Goal: Download file/media

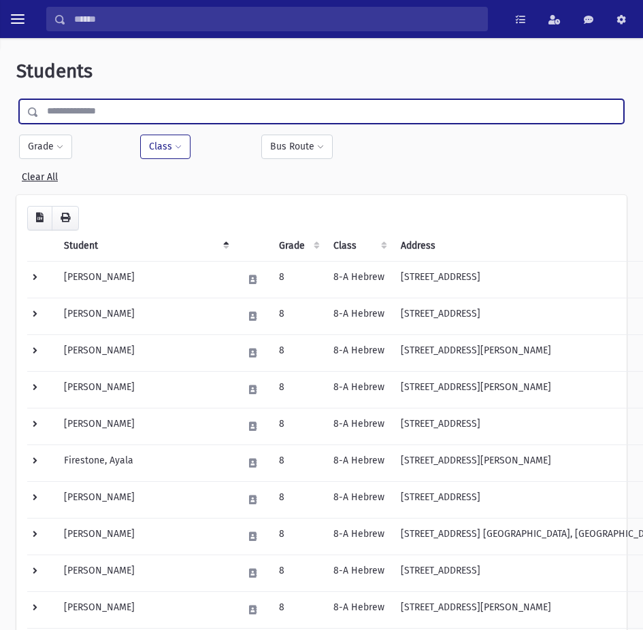
drag, startPoint x: 113, startPoint y: 99, endPoint x: 116, endPoint y: 105, distance: 7.0
click at [114, 99] on input "text" at bounding box center [331, 111] width 584 height 24
click at [148, 111] on input "text" at bounding box center [331, 111] width 584 height 24
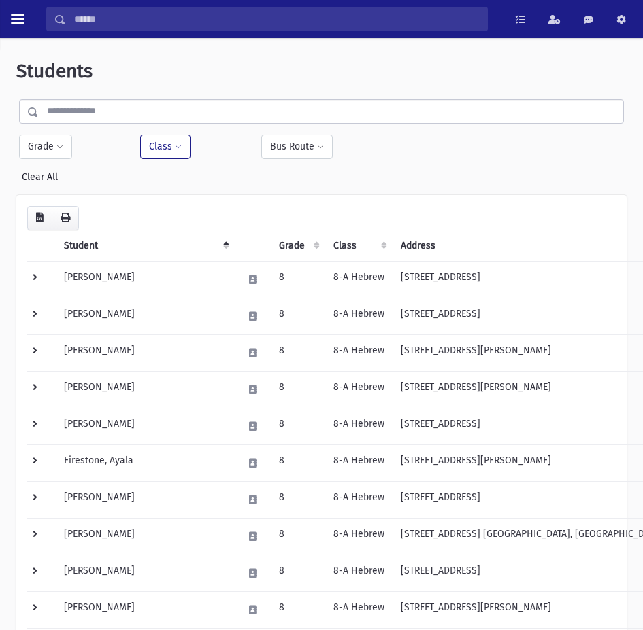
click at [227, 150] on div "**********" at bounding box center [193, 147] width 107 height 24
click at [175, 152] on button "Class" at bounding box center [165, 147] width 50 height 24
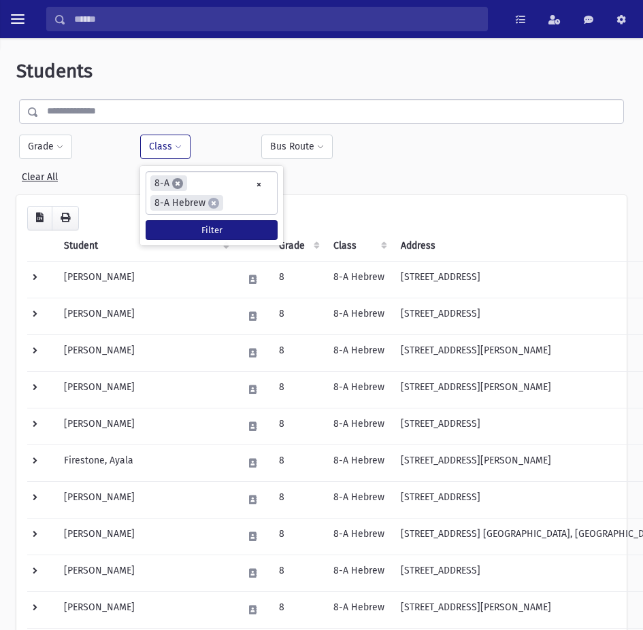
click at [178, 189] on span "×" at bounding box center [177, 183] width 11 height 11
select select "**"
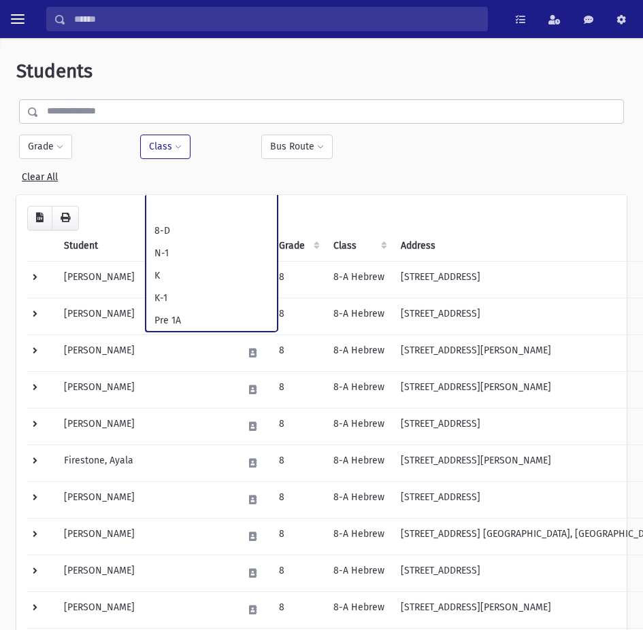
scroll to position [557, 0]
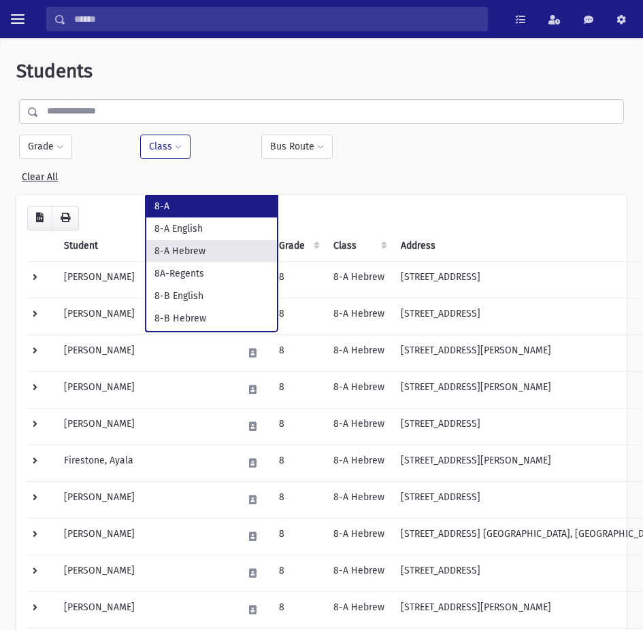
click at [172, 149] on button "Class" at bounding box center [165, 147] width 50 height 24
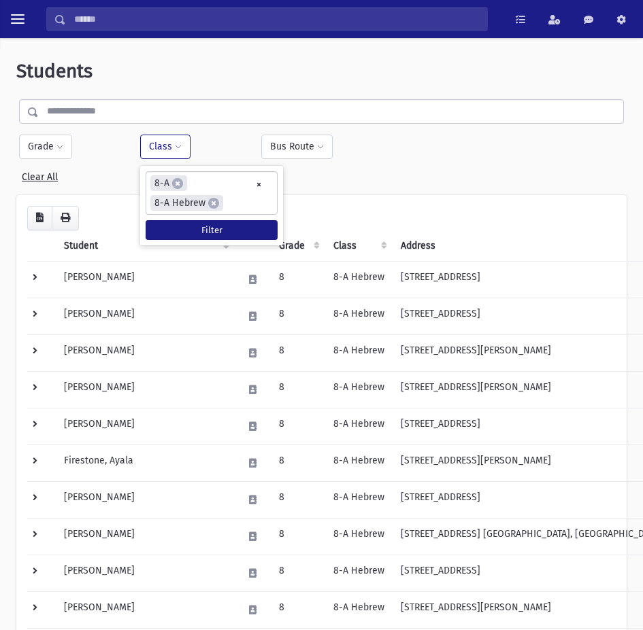
select select
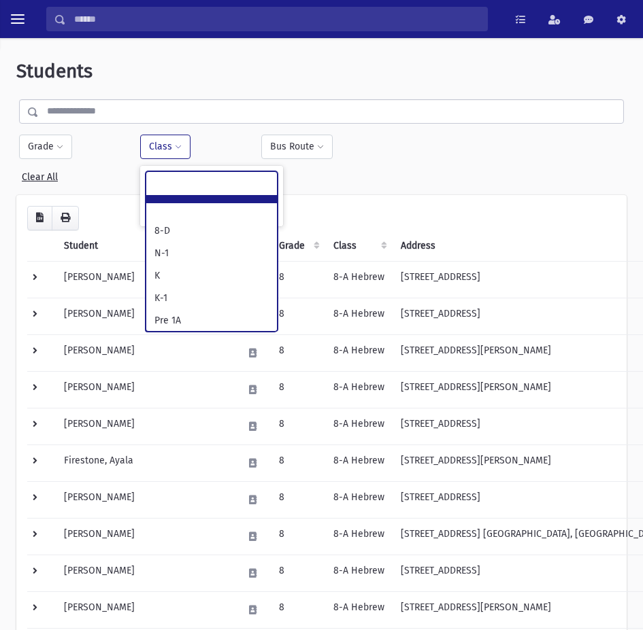
scroll to position [339, 0]
click at [229, 155] on div "**********" at bounding box center [193, 147] width 107 height 24
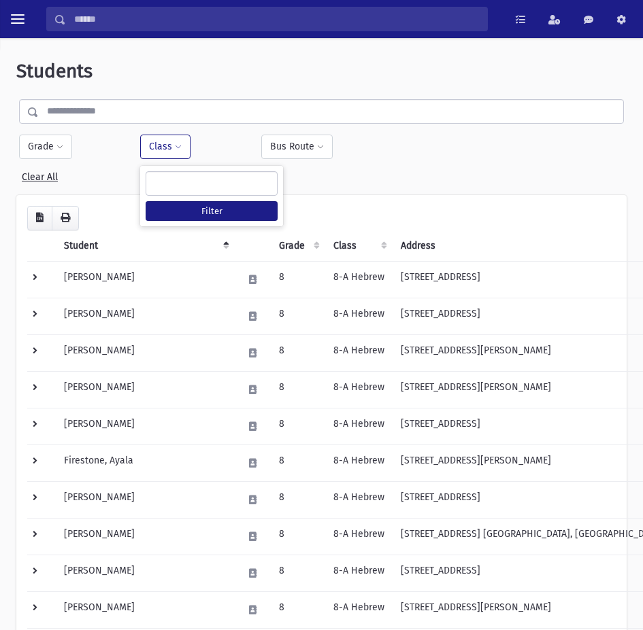
click at [209, 196] on div "**********" at bounding box center [211, 196] width 143 height 61
click at [208, 203] on button "Filter" at bounding box center [212, 211] width 132 height 20
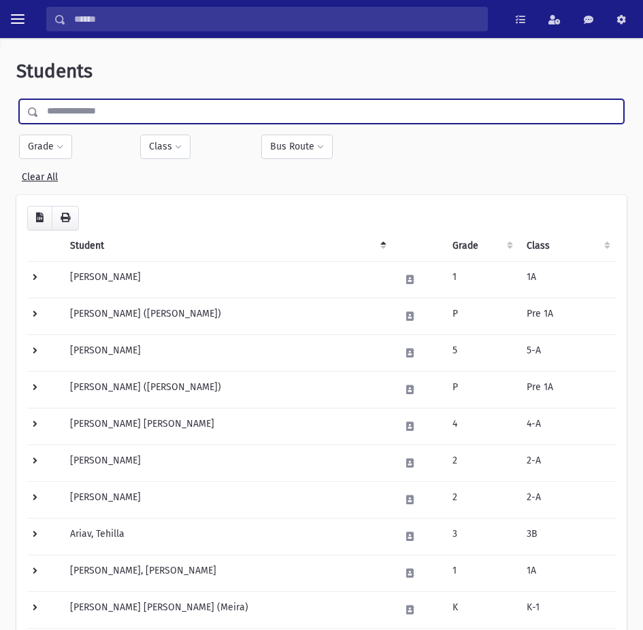
click at [86, 112] on input "text" at bounding box center [331, 111] width 584 height 24
click at [56, 151] on span at bounding box center [59, 148] width 7 height 8
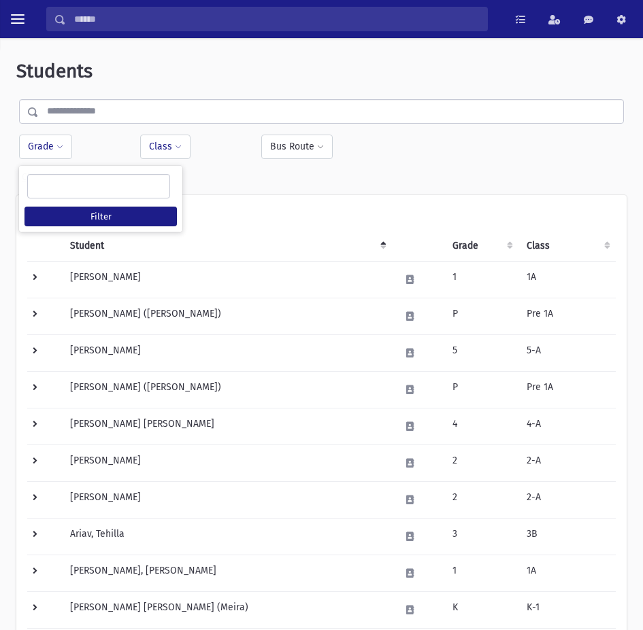
click at [154, 149] on button "Class" at bounding box center [165, 147] width 50 height 24
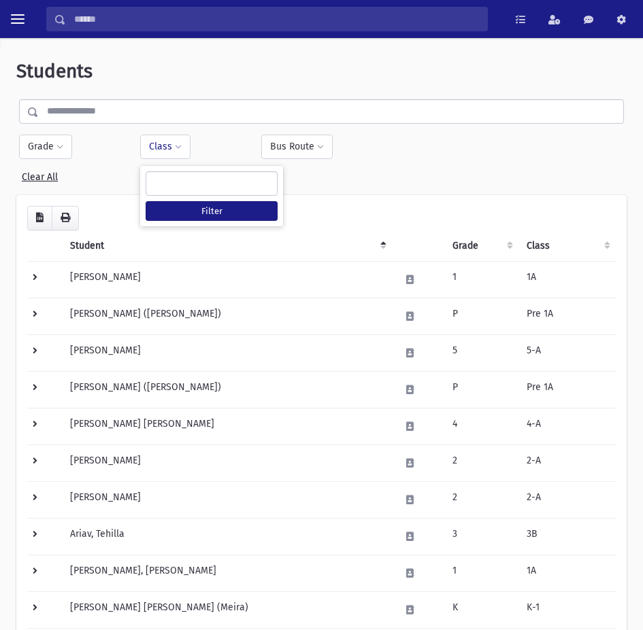
click at [169, 192] on span at bounding box center [212, 183] width 132 height 24
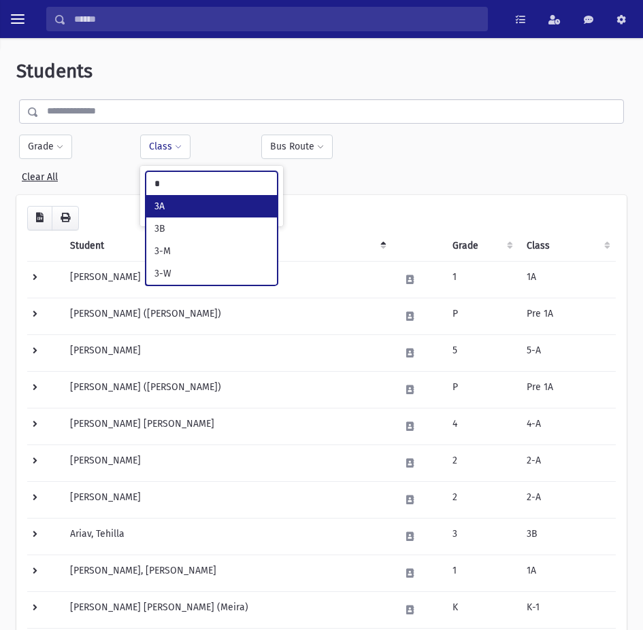
type input "*"
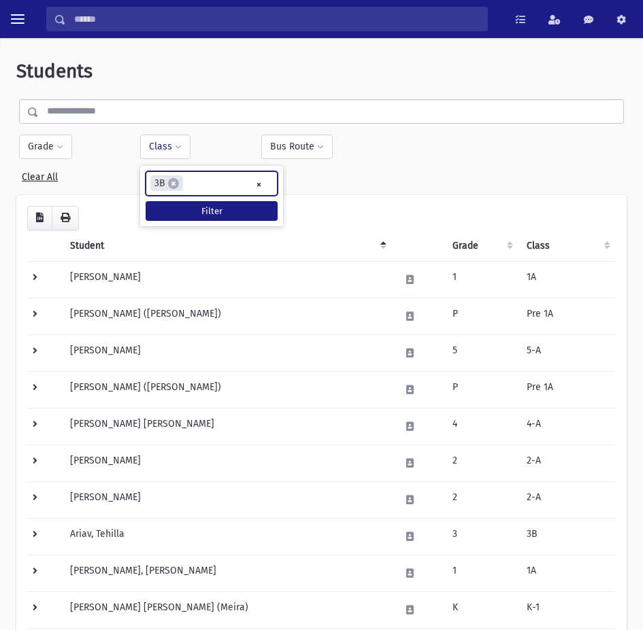
select select "**"
click at [212, 205] on button "Filter" at bounding box center [212, 211] width 132 height 20
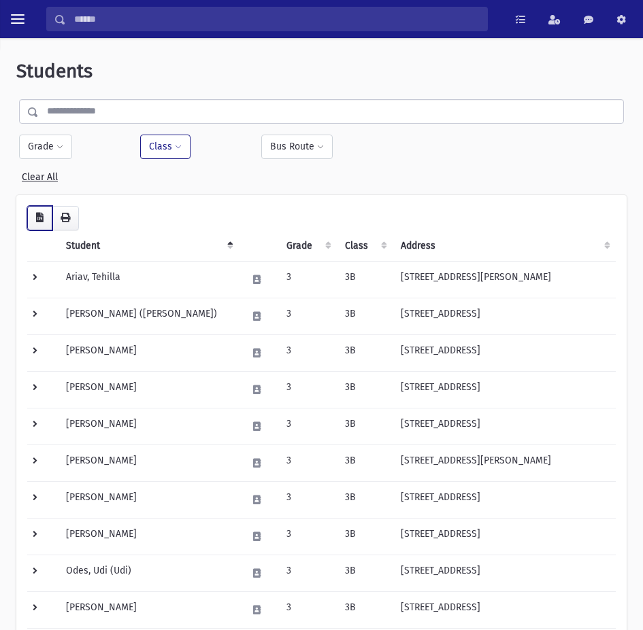
click at [33, 217] on button "button" at bounding box center [39, 218] width 25 height 24
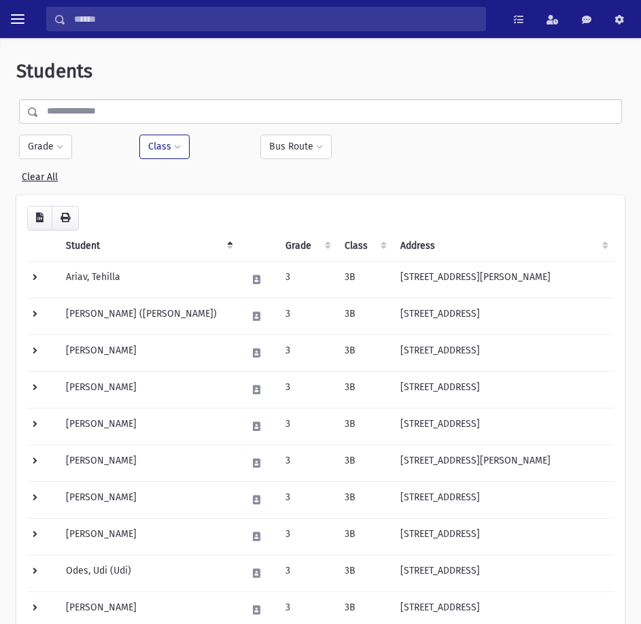
click at [174, 150] on span at bounding box center [177, 148] width 7 height 8
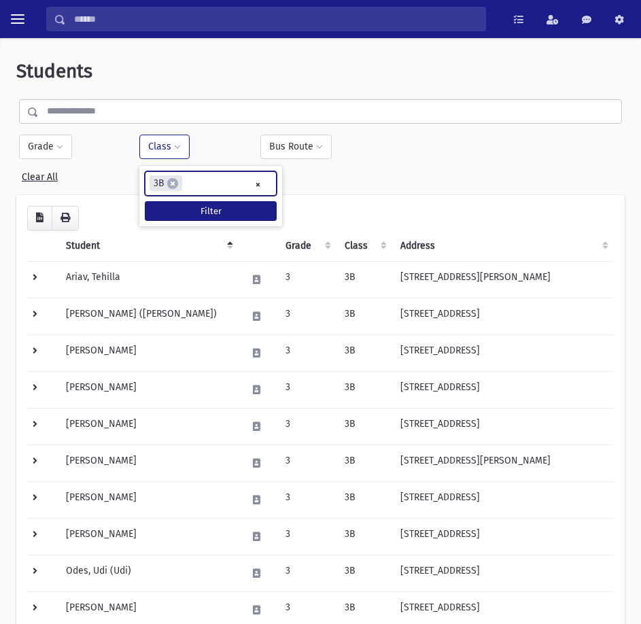
click at [252, 182] on ul "× × 3B" at bounding box center [211, 183] width 131 height 22
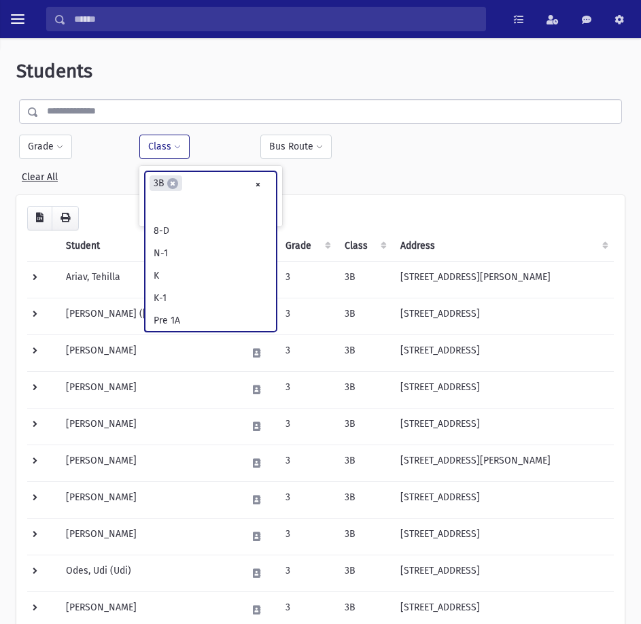
scroll to position [243, 0]
select select
click at [229, 181] on ul at bounding box center [211, 182] width 131 height 20
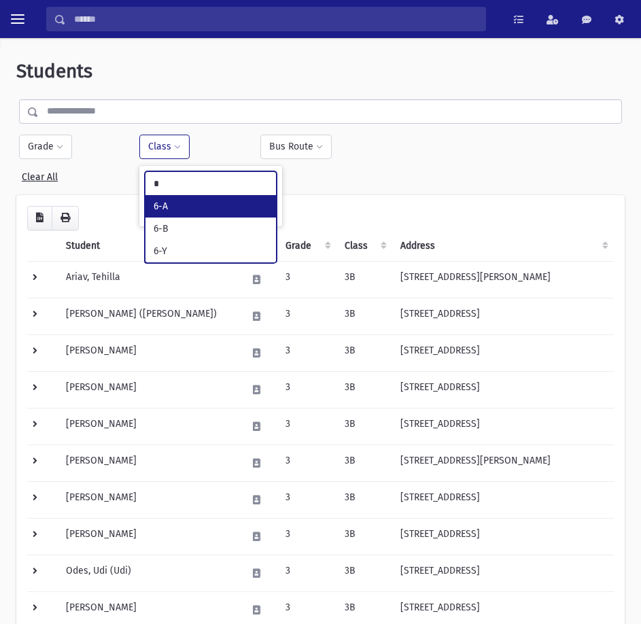
type input "*"
select select "*"
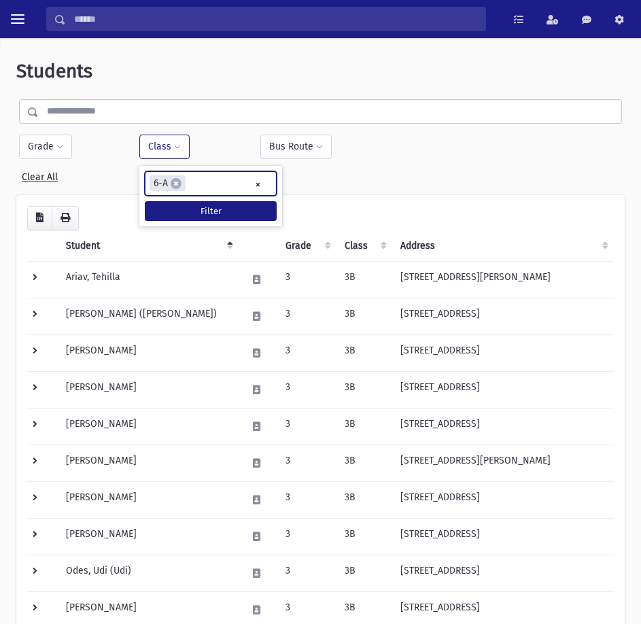
click at [203, 200] on div "**********" at bounding box center [210, 196] width 143 height 61
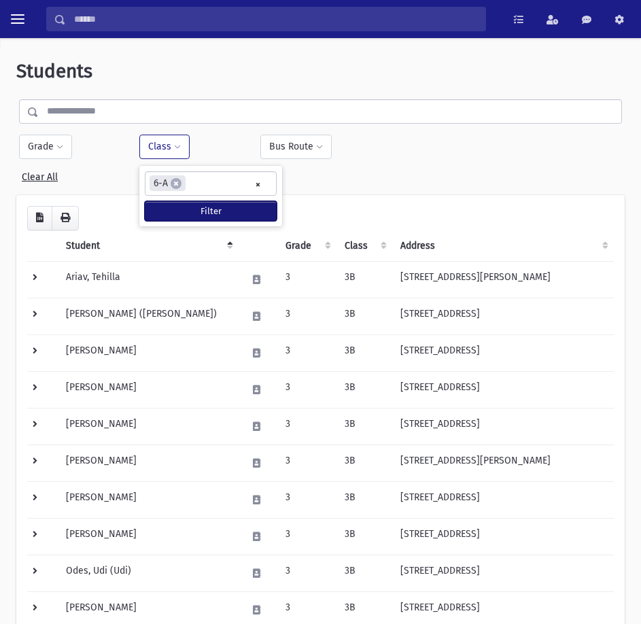
click at [206, 209] on button "Filter" at bounding box center [211, 211] width 132 height 20
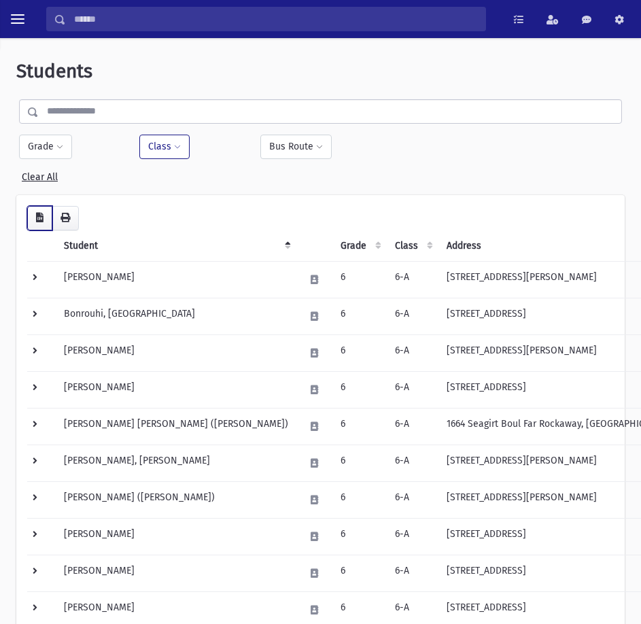
click at [44, 216] on button "button" at bounding box center [39, 218] width 25 height 24
click at [158, 145] on button "Class" at bounding box center [164, 147] width 50 height 24
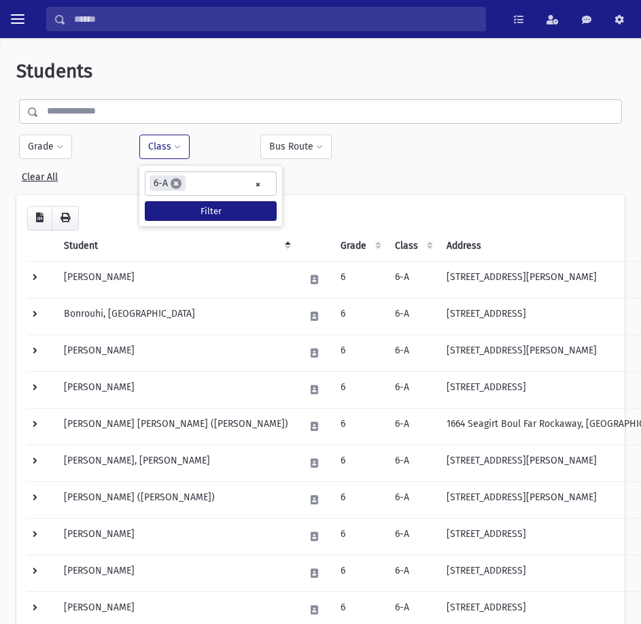
click at [180, 183] on span "×" at bounding box center [176, 183] width 11 height 11
select select "*"
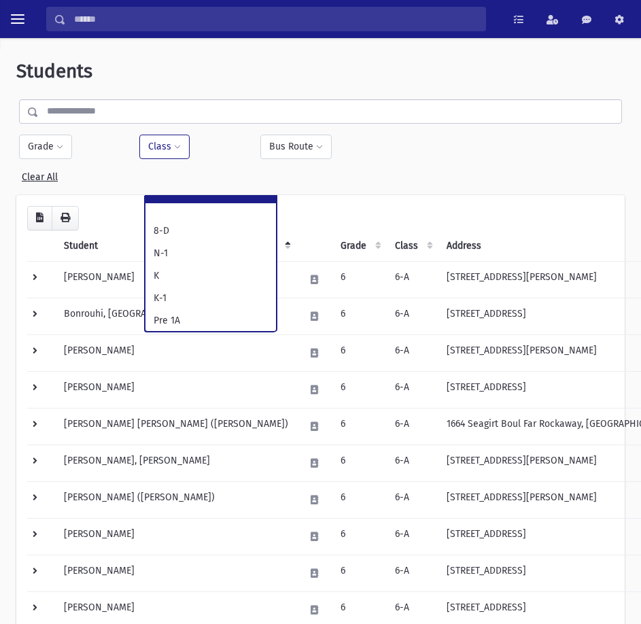
click at [169, 148] on button "Class" at bounding box center [164, 147] width 50 height 24
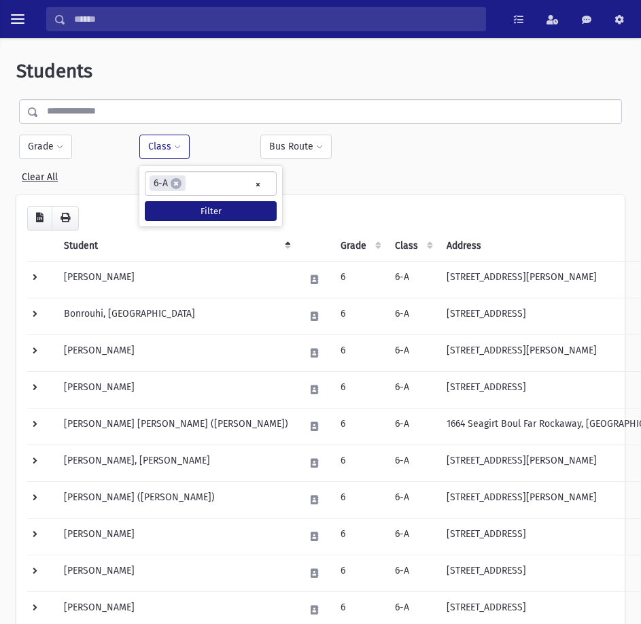
select select
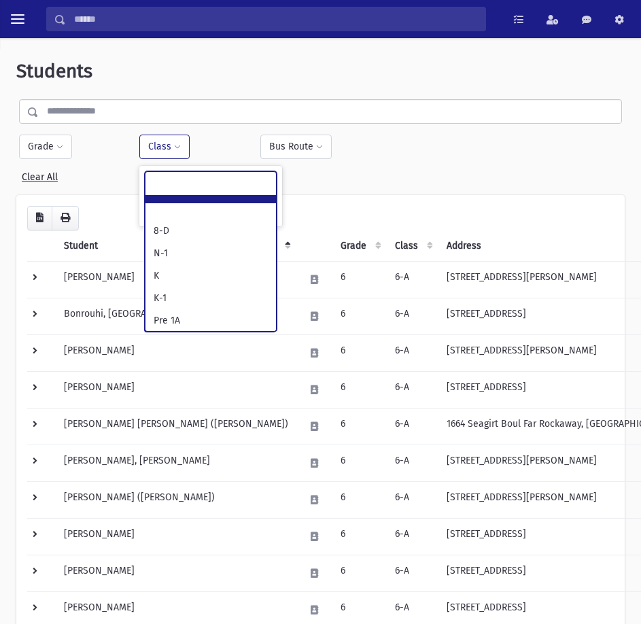
click at [223, 182] on ul at bounding box center [211, 182] width 131 height 20
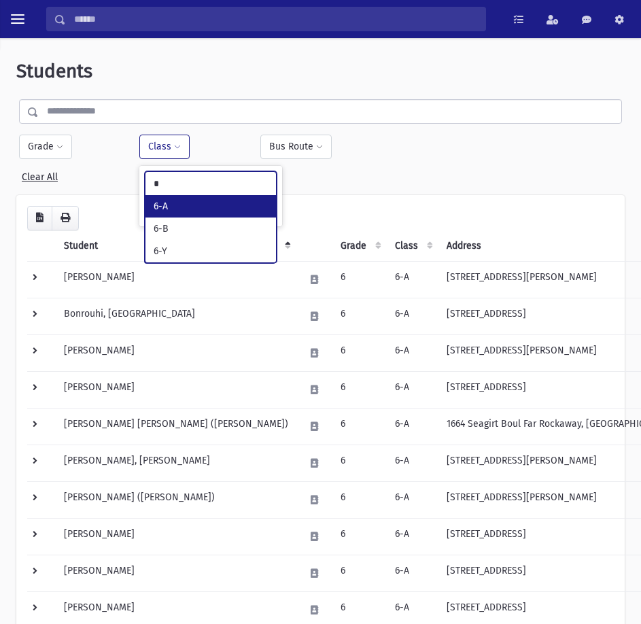
type input "*"
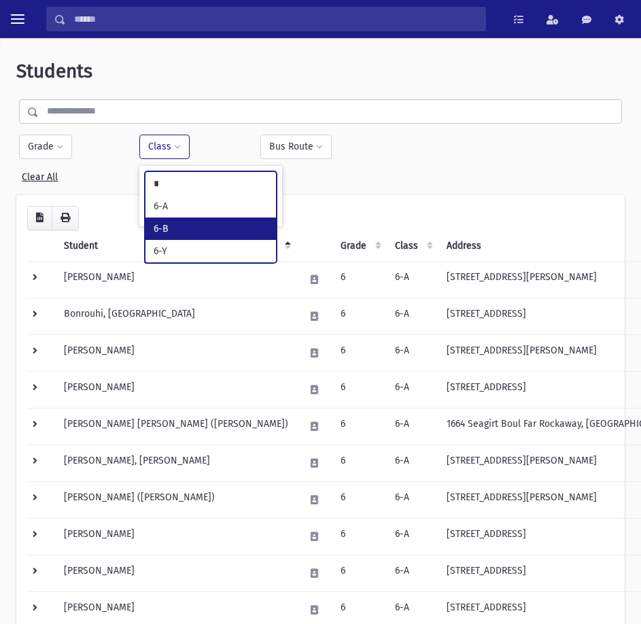
select select "**"
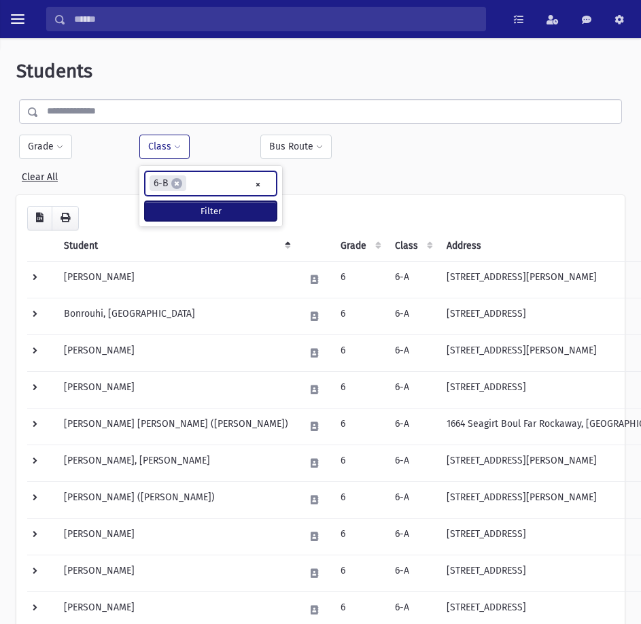
click at [201, 211] on button "Filter" at bounding box center [211, 211] width 132 height 20
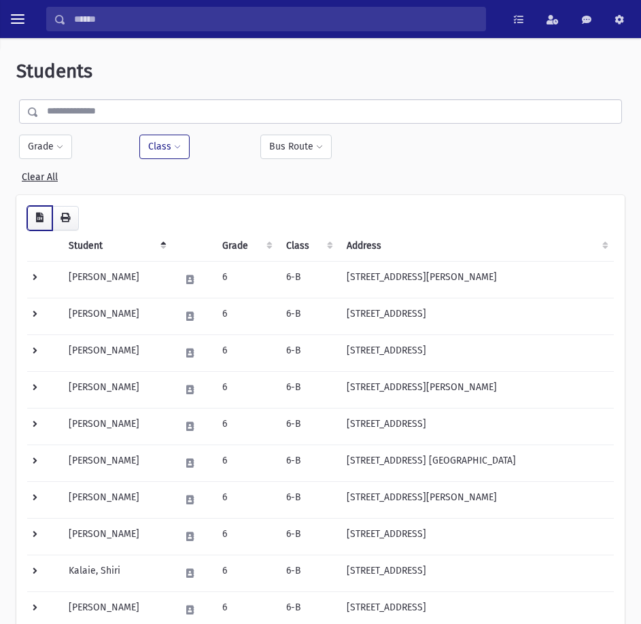
click at [39, 221] on icon "button" at bounding box center [39, 218] width 7 height 10
click at [155, 141] on button "Class" at bounding box center [164, 147] width 50 height 24
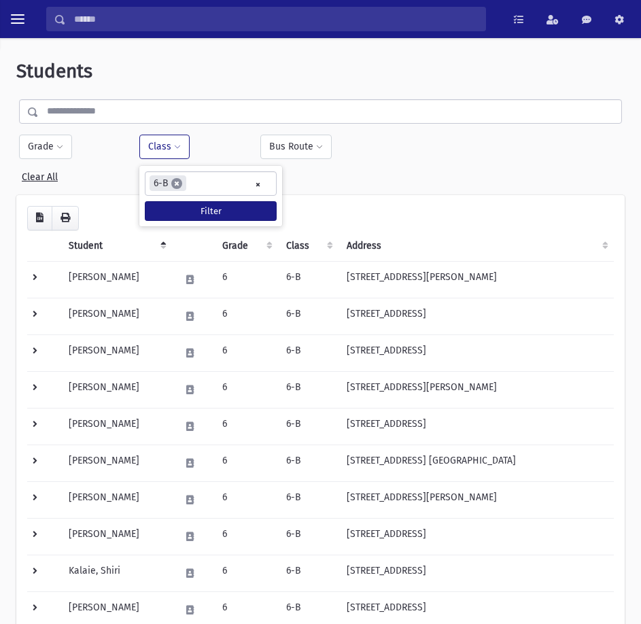
click at [171, 186] on span "×" at bounding box center [176, 183] width 11 height 11
click at [156, 149] on button "Class" at bounding box center [164, 147] width 50 height 24
select select
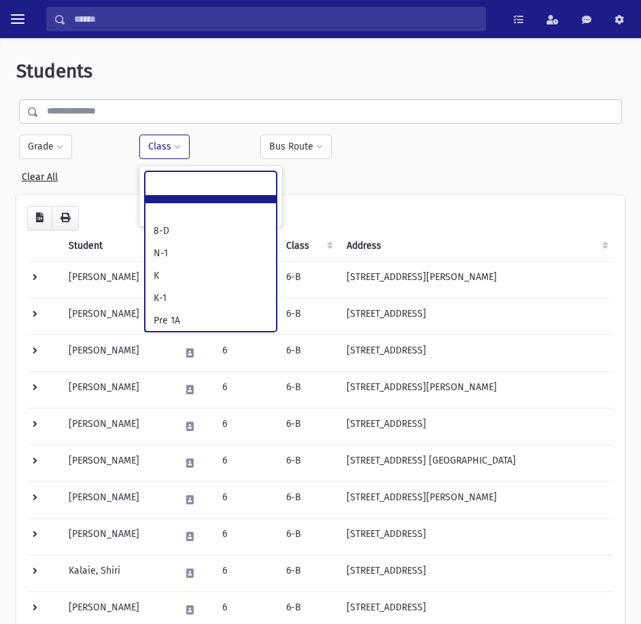
scroll to position [277, 0]
click at [224, 186] on ul at bounding box center [211, 182] width 131 height 20
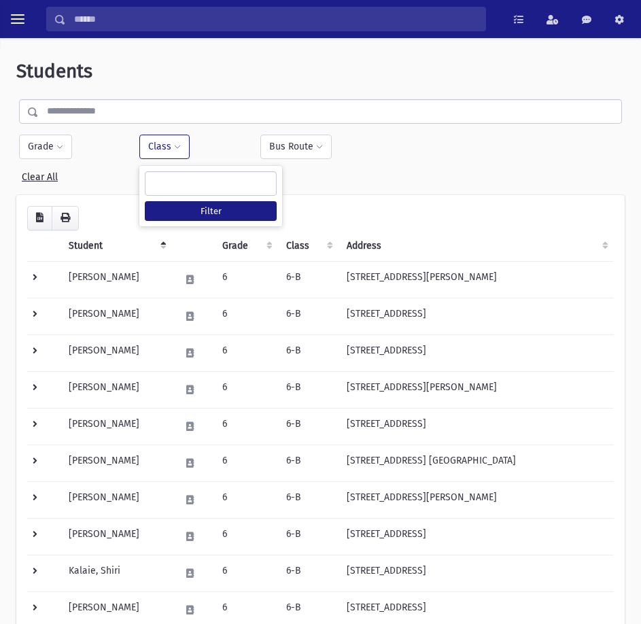
click at [226, 155] on div "**********" at bounding box center [192, 147] width 107 height 24
click at [174, 181] on ul at bounding box center [211, 182] width 131 height 20
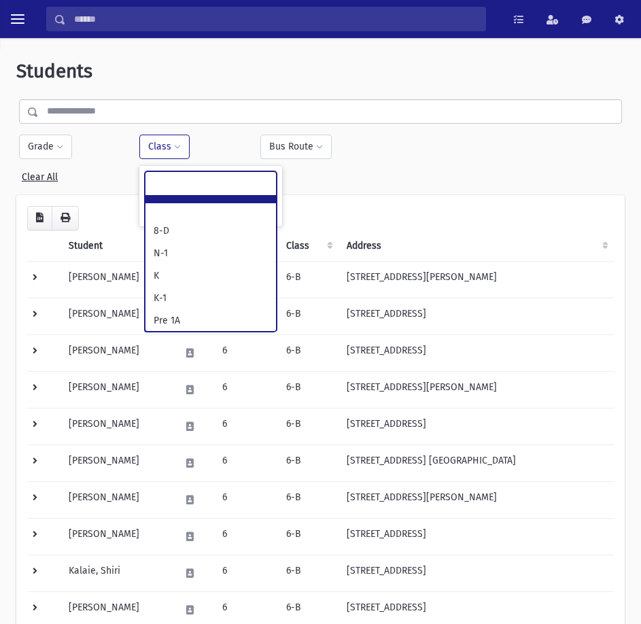
click at [174, 181] on ul at bounding box center [211, 182] width 131 height 20
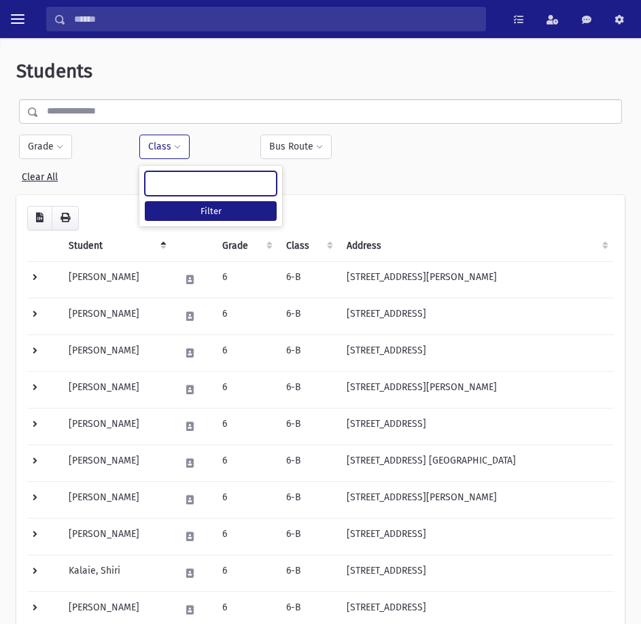
click at [174, 181] on ul at bounding box center [211, 182] width 131 height 20
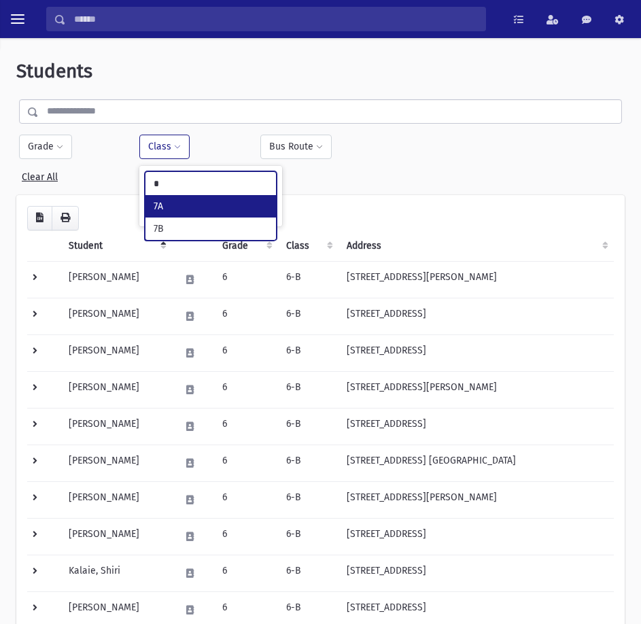
type input "*"
select select "**"
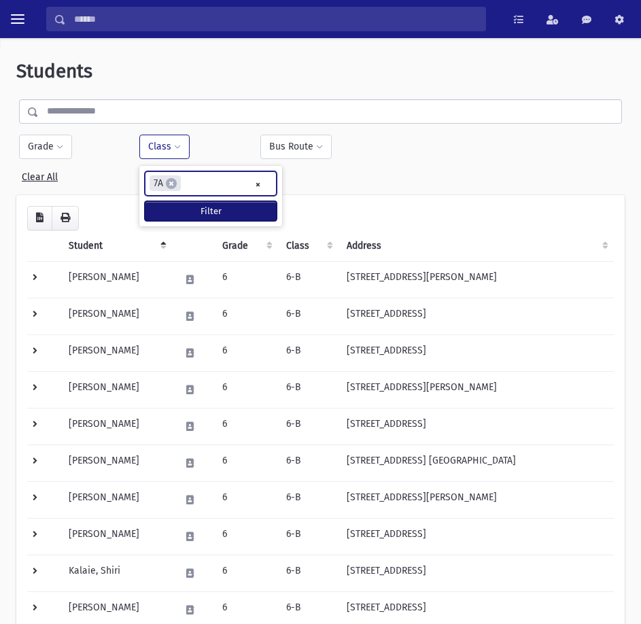
click at [192, 206] on button "Filter" at bounding box center [211, 211] width 132 height 20
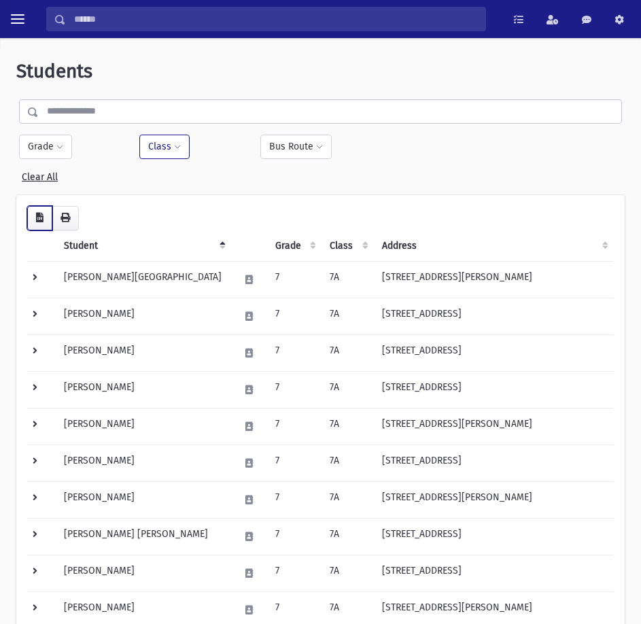
click at [41, 220] on icon "button" at bounding box center [39, 218] width 7 height 10
click at [169, 143] on button "Class" at bounding box center [164, 147] width 50 height 24
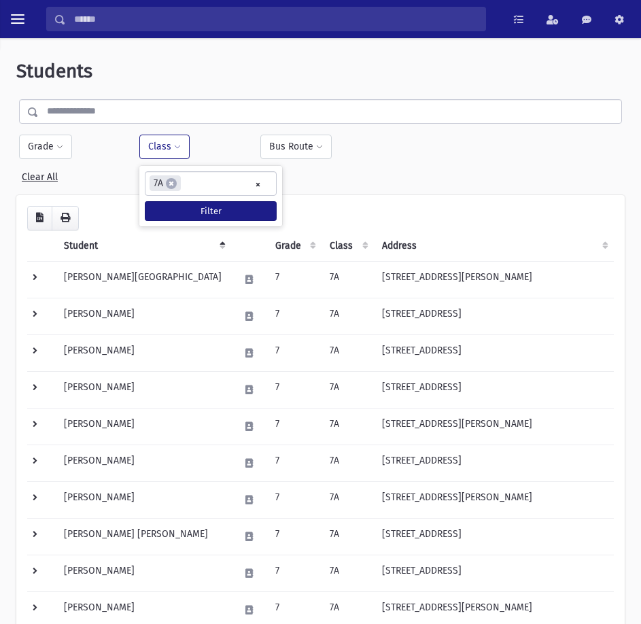
select select
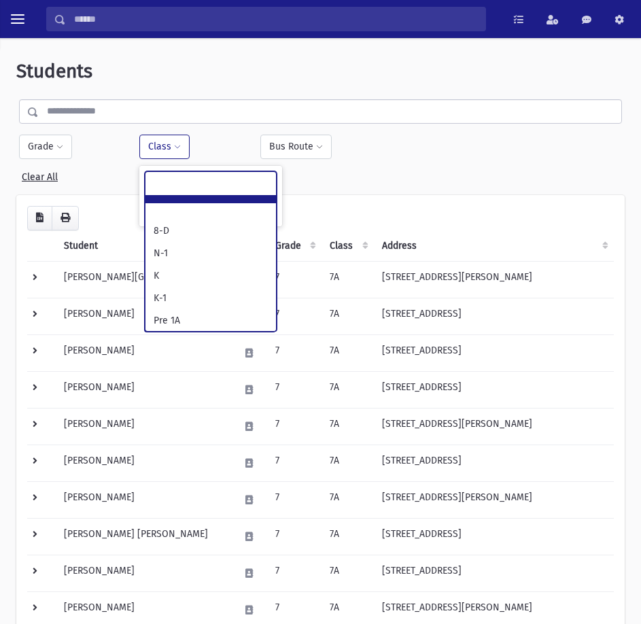
scroll to position [314, 0]
click at [218, 180] on ul at bounding box center [211, 182] width 131 height 20
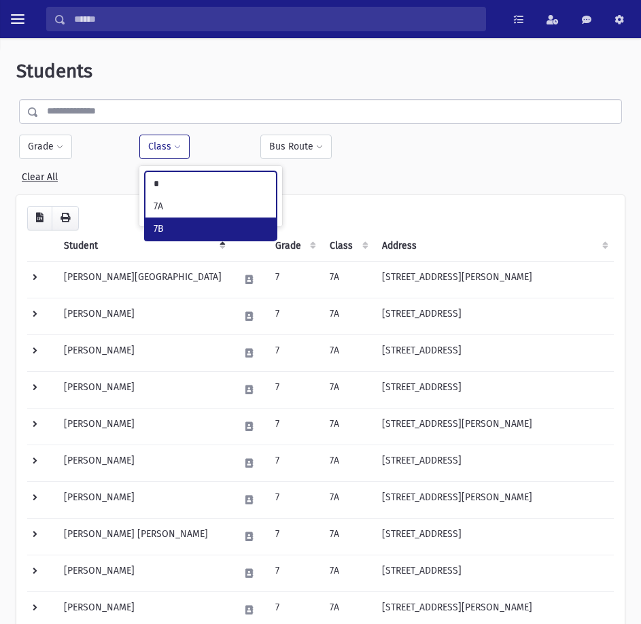
type input "*"
select select "**"
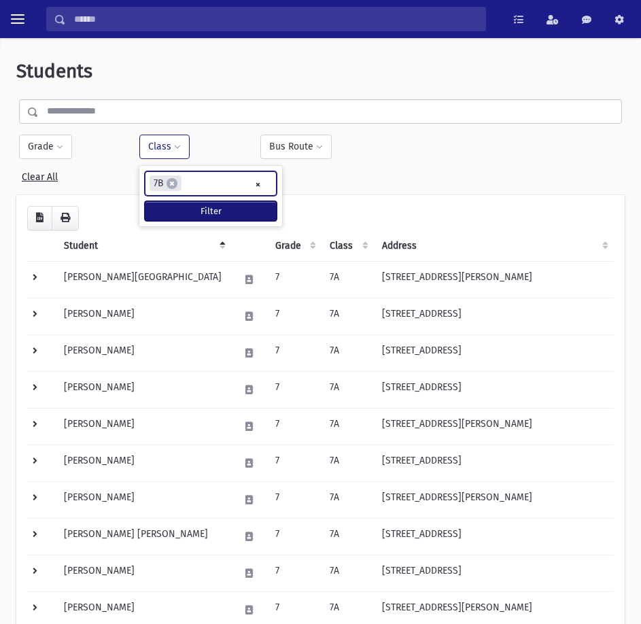
click at [209, 211] on button "Filter" at bounding box center [211, 211] width 132 height 20
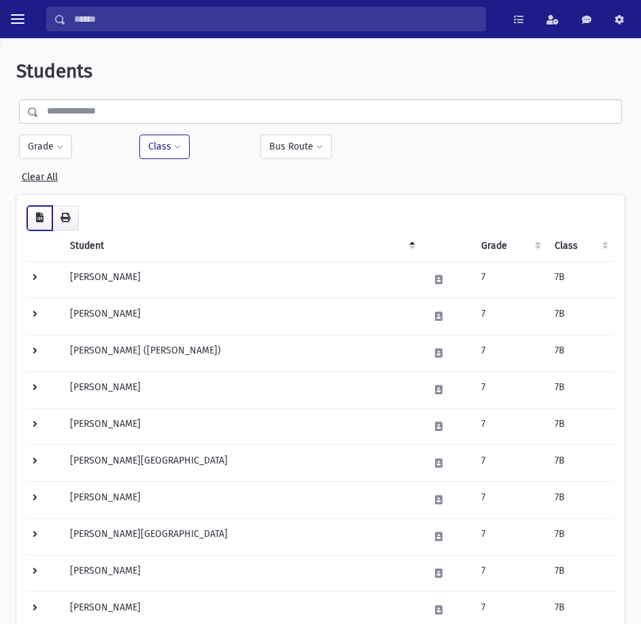
click at [39, 222] on icon "button" at bounding box center [39, 218] width 7 height 10
